Goal: Information Seeking & Learning: Learn about a topic

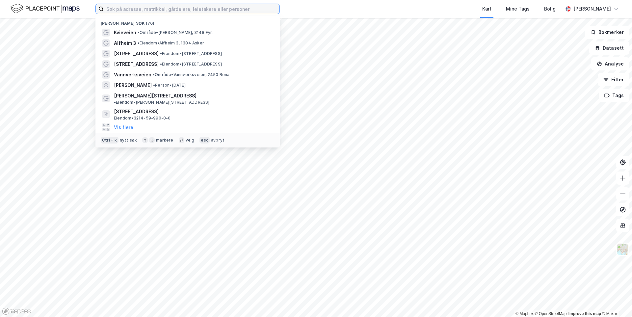
click at [124, 12] on input at bounding box center [192, 9] width 176 height 10
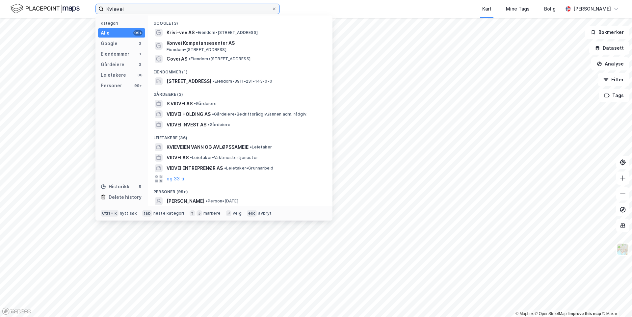
click at [142, 10] on input "Kvievei" at bounding box center [188, 9] width 168 height 10
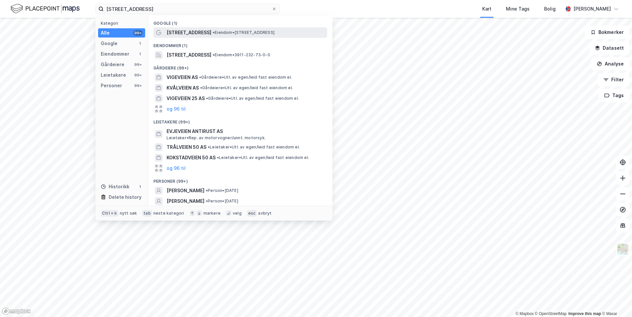
click at [193, 27] on div "[STREET_ADDRESS] • Eiendom • [STREET_ADDRESS]" at bounding box center [240, 32] width 174 height 11
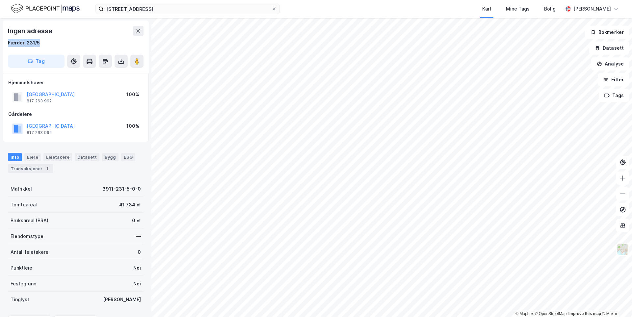
drag, startPoint x: 9, startPoint y: 41, endPoint x: 57, endPoint y: 41, distance: 48.0
click at [57, 41] on div "Færder, 231/5" at bounding box center [76, 43] width 136 height 8
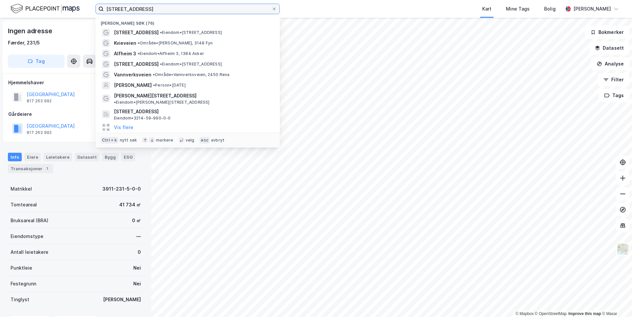
drag, startPoint x: 149, startPoint y: 10, endPoint x: 68, endPoint y: 14, distance: 81.1
click at [71, 16] on div "Kvieveien 50 Nylige søk (76) Kvieveien 50 • Eiendom • [STREET_ADDRESS] • Område…" at bounding box center [316, 9] width 632 height 18
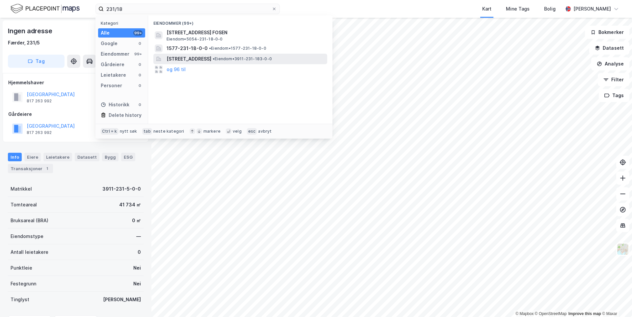
click at [189, 56] on span "[STREET_ADDRESS]" at bounding box center [188, 59] width 45 height 8
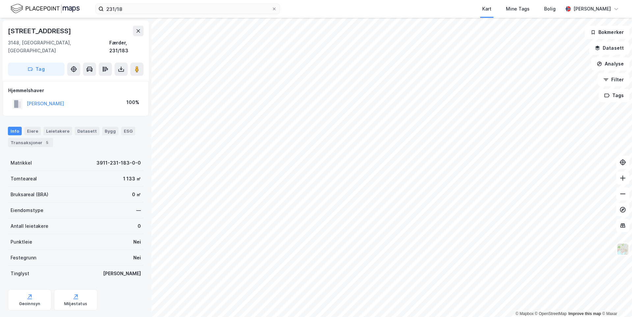
scroll to position [0, 0]
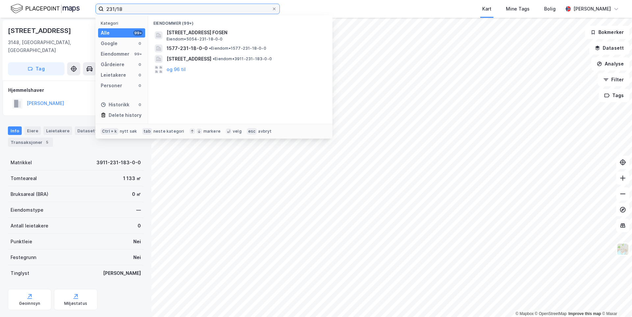
click at [159, 11] on input "231/18" at bounding box center [188, 9] width 168 height 10
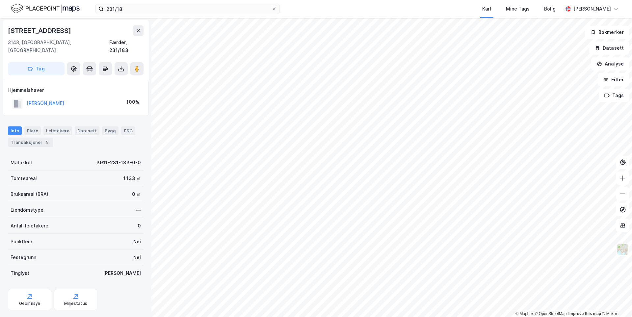
click at [66, 30] on div "[STREET_ADDRESS]" at bounding box center [76, 30] width 136 height 11
click at [134, 6] on input "231/18" at bounding box center [188, 9] width 168 height 10
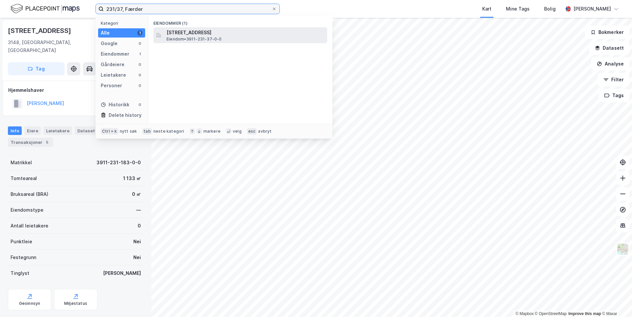
type input "231/37, Færder"
click at [179, 41] on span "Eiendom • 3911-231-37-0-0" at bounding box center [193, 39] width 55 height 5
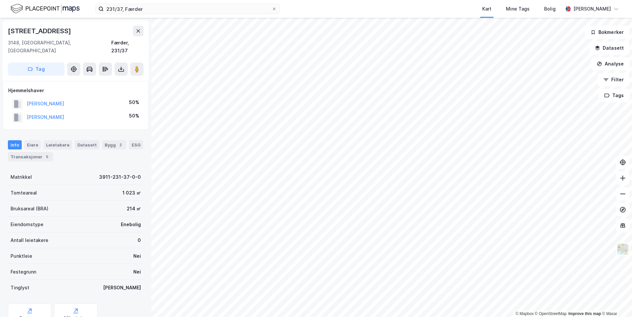
scroll to position [0, 0]
click at [312, 0] on html "231/37, Færder Kart Mine Tags Bolig [PERSON_NAME] © Mapbox © OpenStreetMap Impr…" at bounding box center [316, 158] width 632 height 317
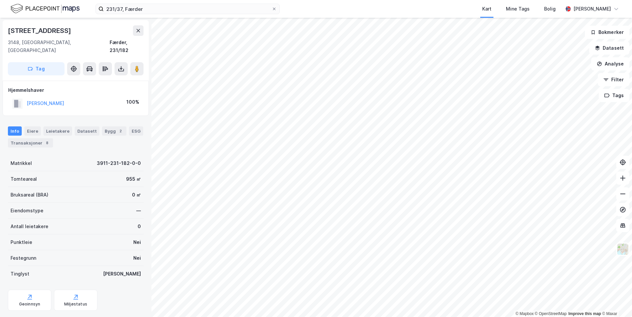
scroll to position [0, 0]
